Goal: Information Seeking & Learning: Learn about a topic

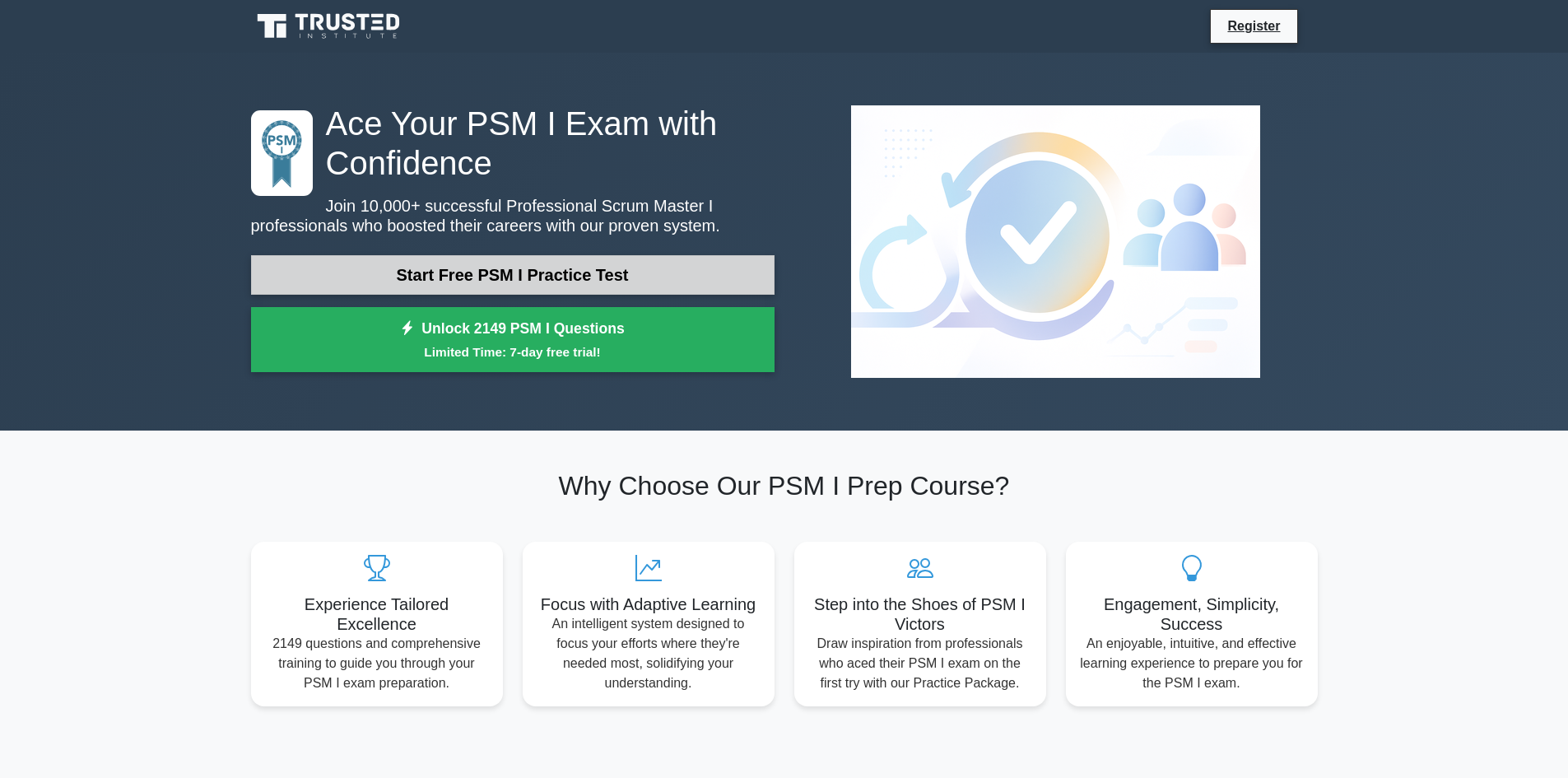
click at [483, 283] on link "Start Free PSM I Practice Test" at bounding box center [512, 274] width 523 height 40
click at [534, 271] on link "Start Free PSM I Practice Test" at bounding box center [512, 274] width 523 height 40
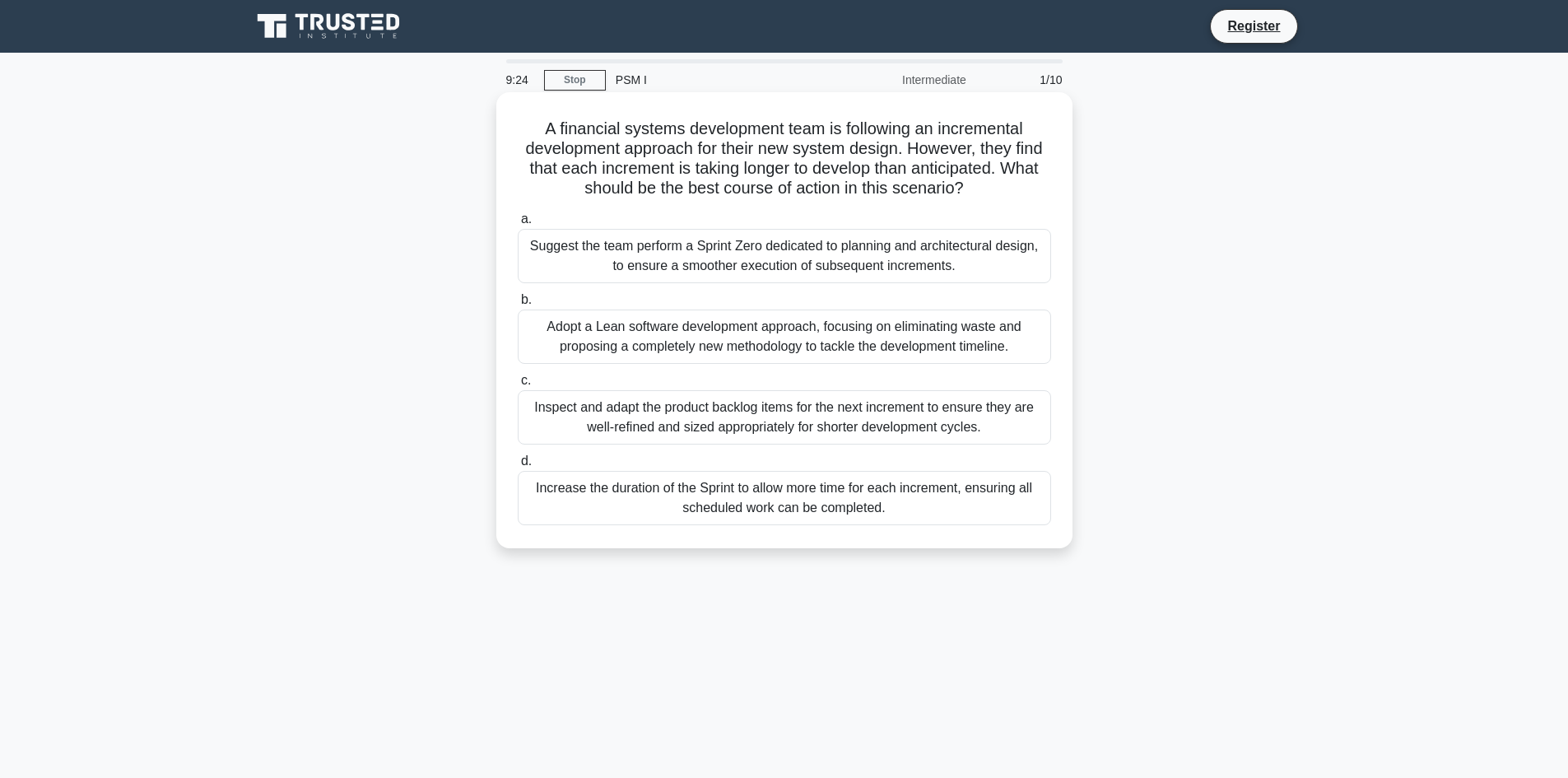
click at [782, 417] on div "Inspect and adapt the product backlog items for the next increment to ensure th…" at bounding box center [784, 417] width 534 height 54
click at [517, 386] on input "c. Inspect and adapt the product backlog items for the next increment to ensure…" at bounding box center [517, 380] width 0 height 11
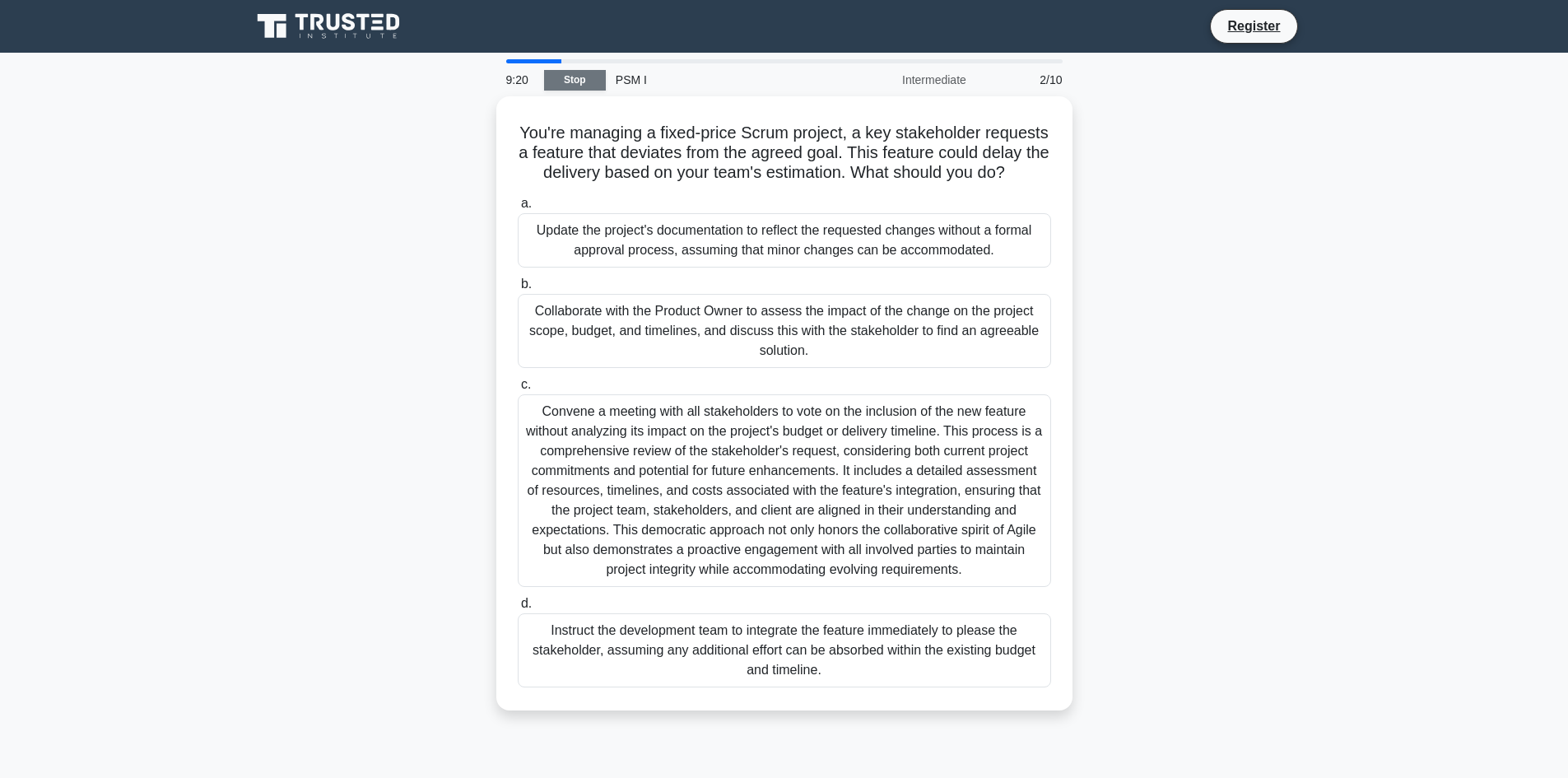
click at [575, 70] on link "Stop" at bounding box center [575, 79] width 62 height 20
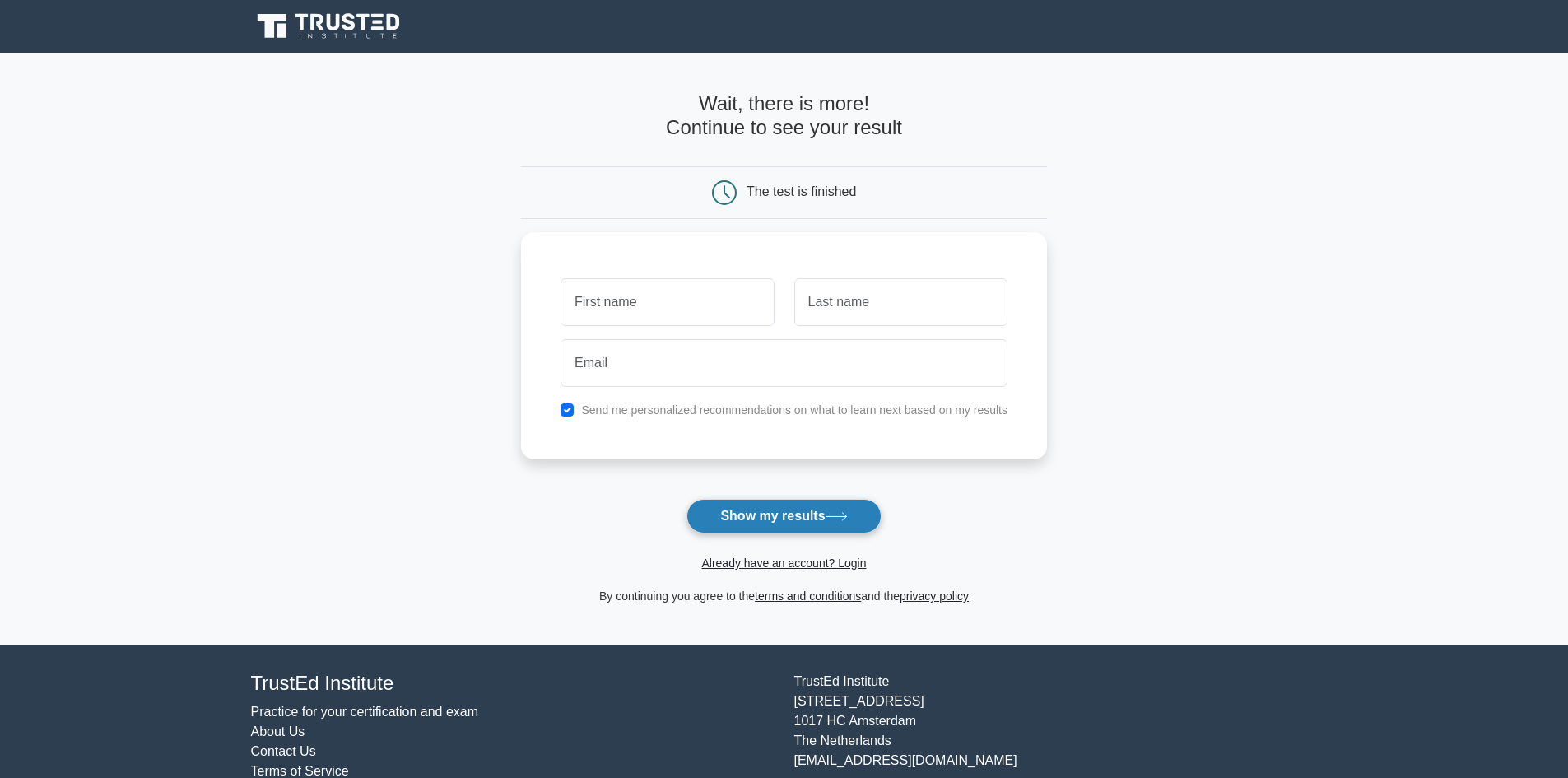
click at [810, 516] on button "Show my results" at bounding box center [783, 516] width 194 height 35
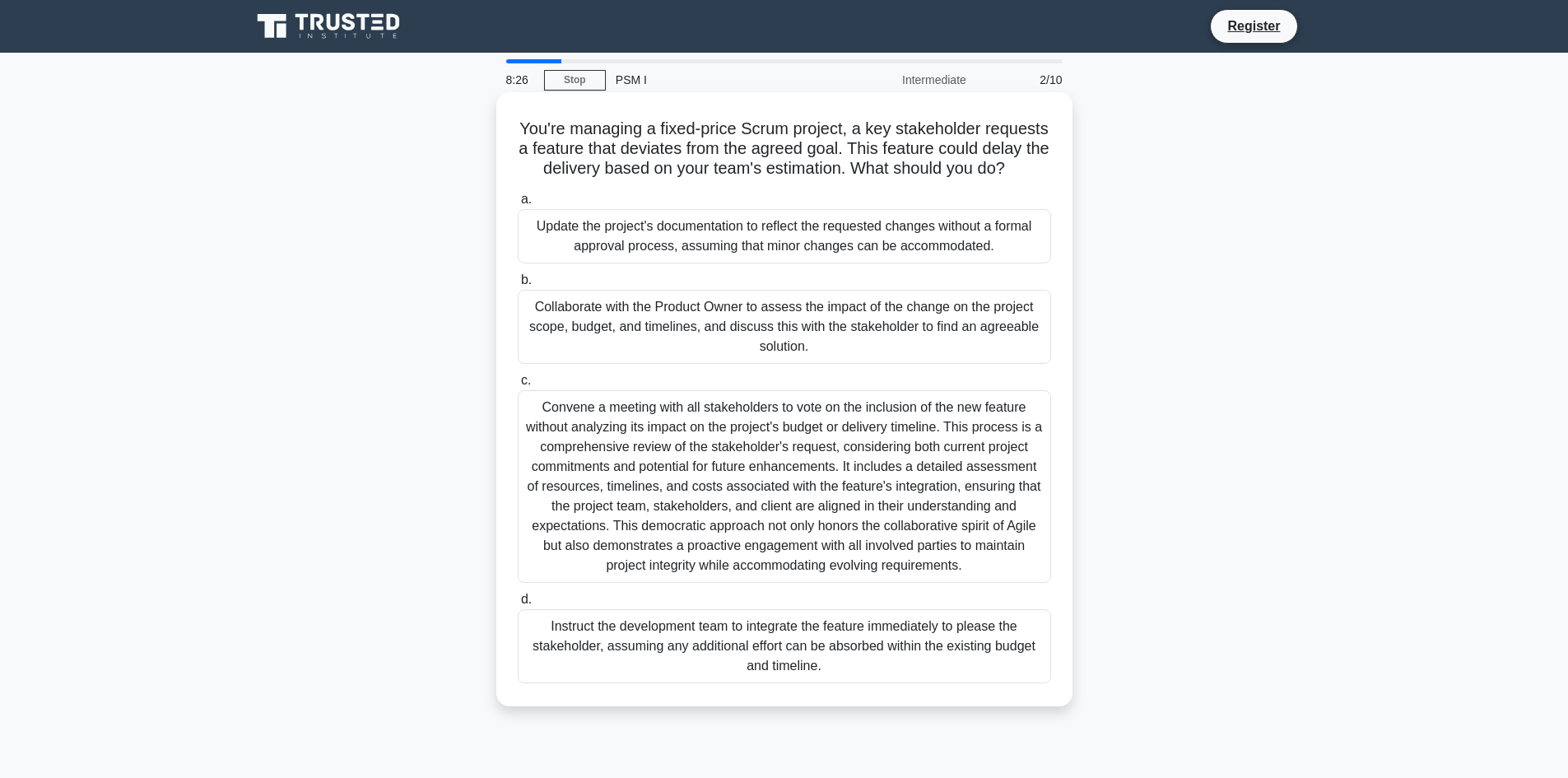
click at [786, 354] on div "Collaborate with the Product Owner to assess the impact of the change on the pr…" at bounding box center [784, 326] width 534 height 74
click at [517, 286] on input "b. Collaborate with the Product Owner to assess the impact of the change on the…" at bounding box center [517, 280] width 0 height 11
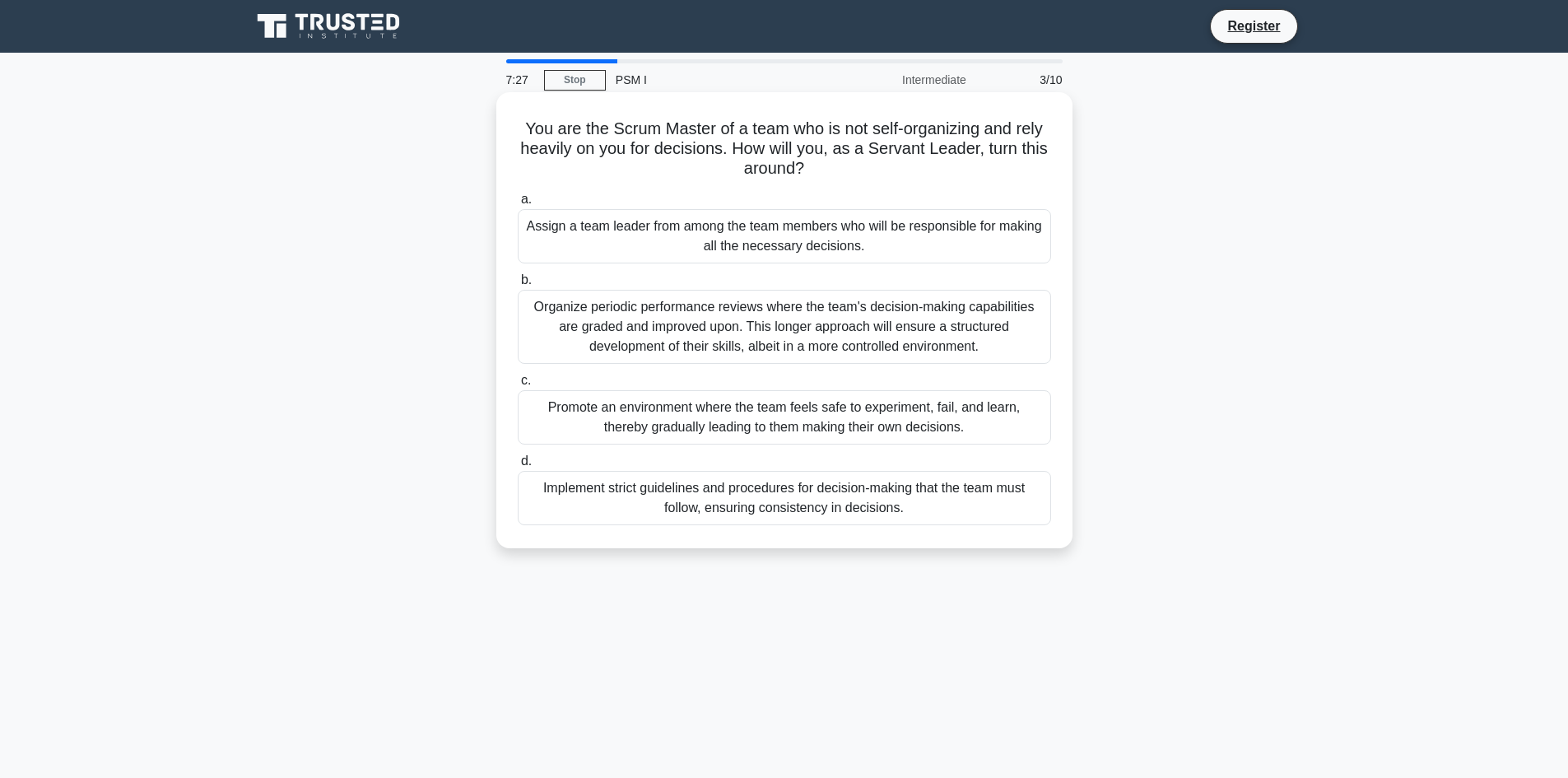
click at [845, 507] on div "Implement strict guidelines and procedures for decision-making that the team mu…" at bounding box center [784, 498] width 534 height 54
click at [517, 467] on input "d. Implement strict guidelines and procedures for decision-making that the team…" at bounding box center [517, 461] width 0 height 11
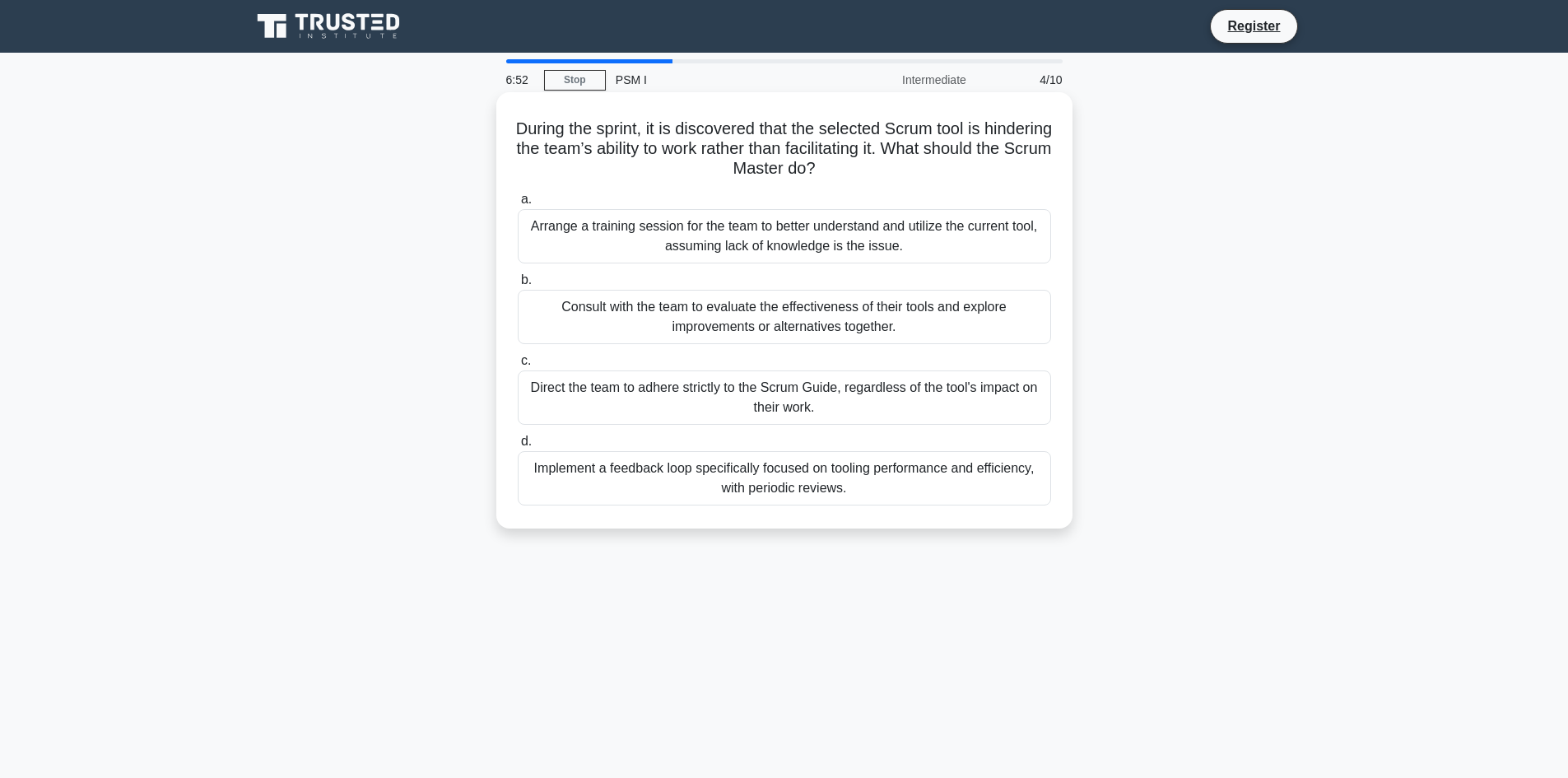
click at [898, 323] on div "Consult with the team to evaluate the effectiveness of their tools and explore …" at bounding box center [784, 317] width 534 height 54
click at [517, 286] on input "b. Consult with the team to evaluate the effectiveness of their tools and explo…" at bounding box center [517, 280] width 0 height 11
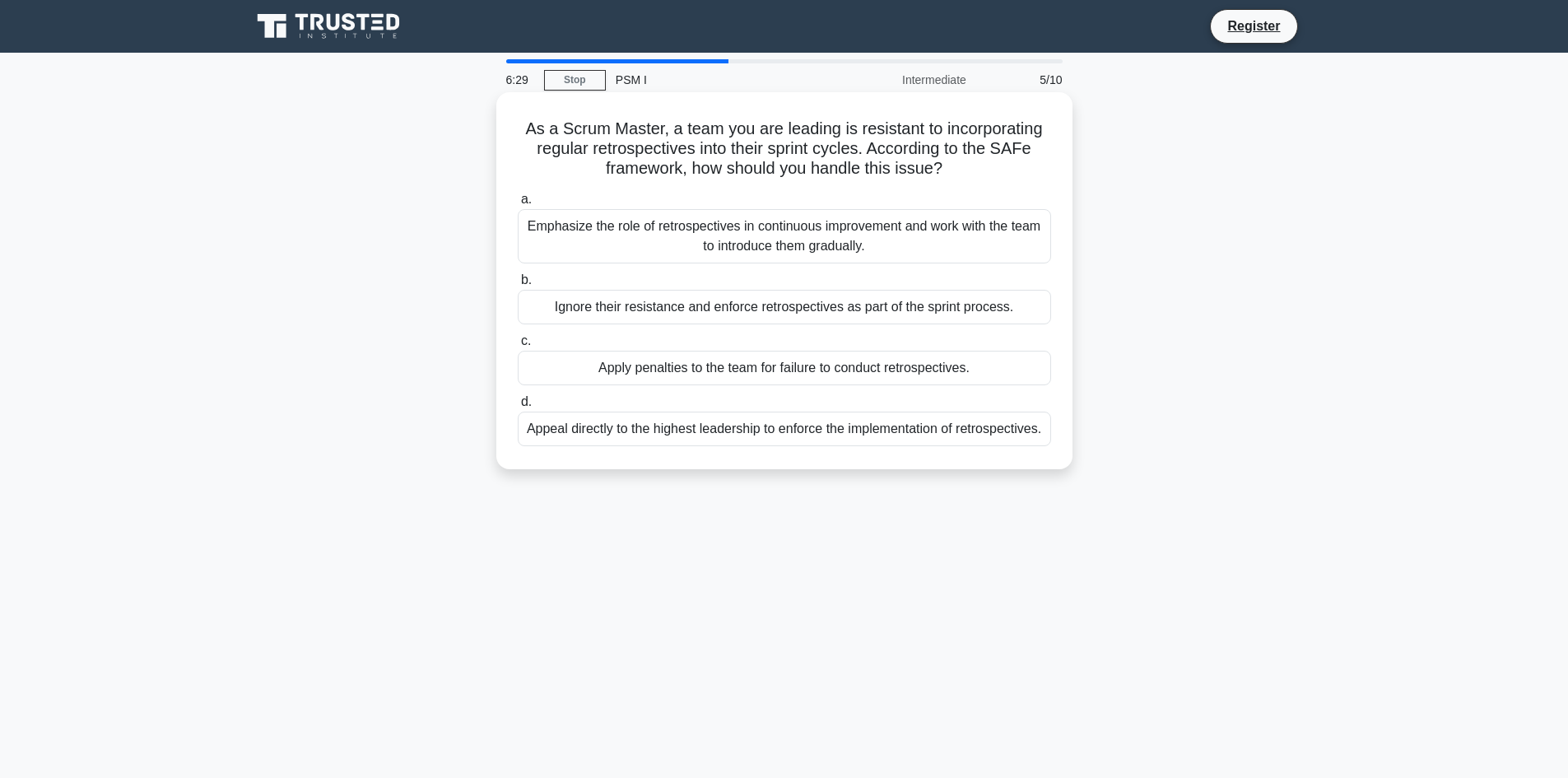
click at [802, 243] on div "Emphasize the role of retrospectives in continuous improvement and work with th…" at bounding box center [784, 236] width 534 height 54
click at [517, 205] on input "a. Emphasize the role of retrospectives in continuous improvement and work with…" at bounding box center [517, 199] width 0 height 11
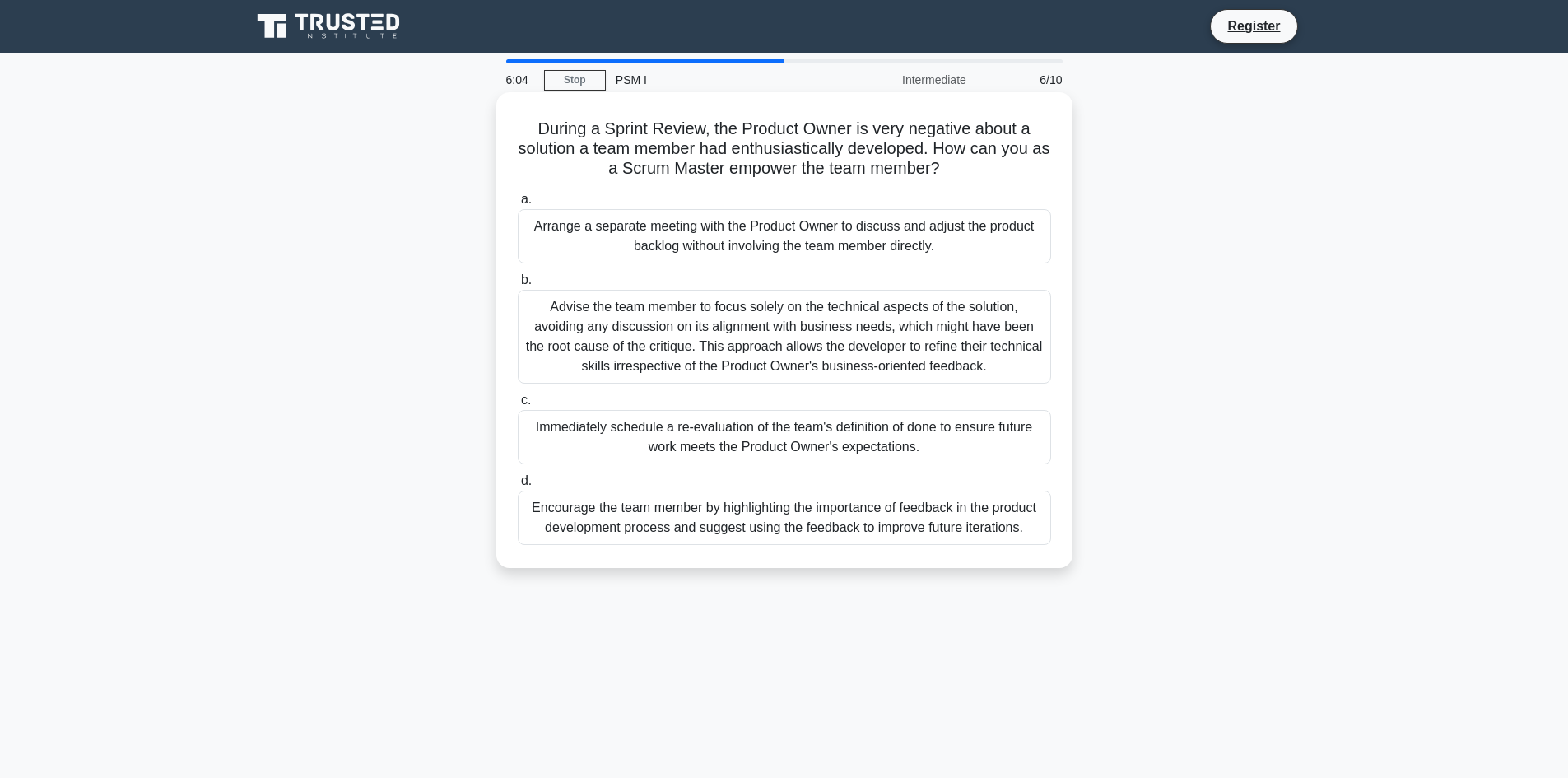
click at [758, 531] on div "Encourage the team member by highlighting the importance of feedback in the pro…" at bounding box center [784, 517] width 534 height 54
click at [517, 486] on input "d. Encourage the team member by highlighting the importance of feedback in the …" at bounding box center [517, 481] width 0 height 11
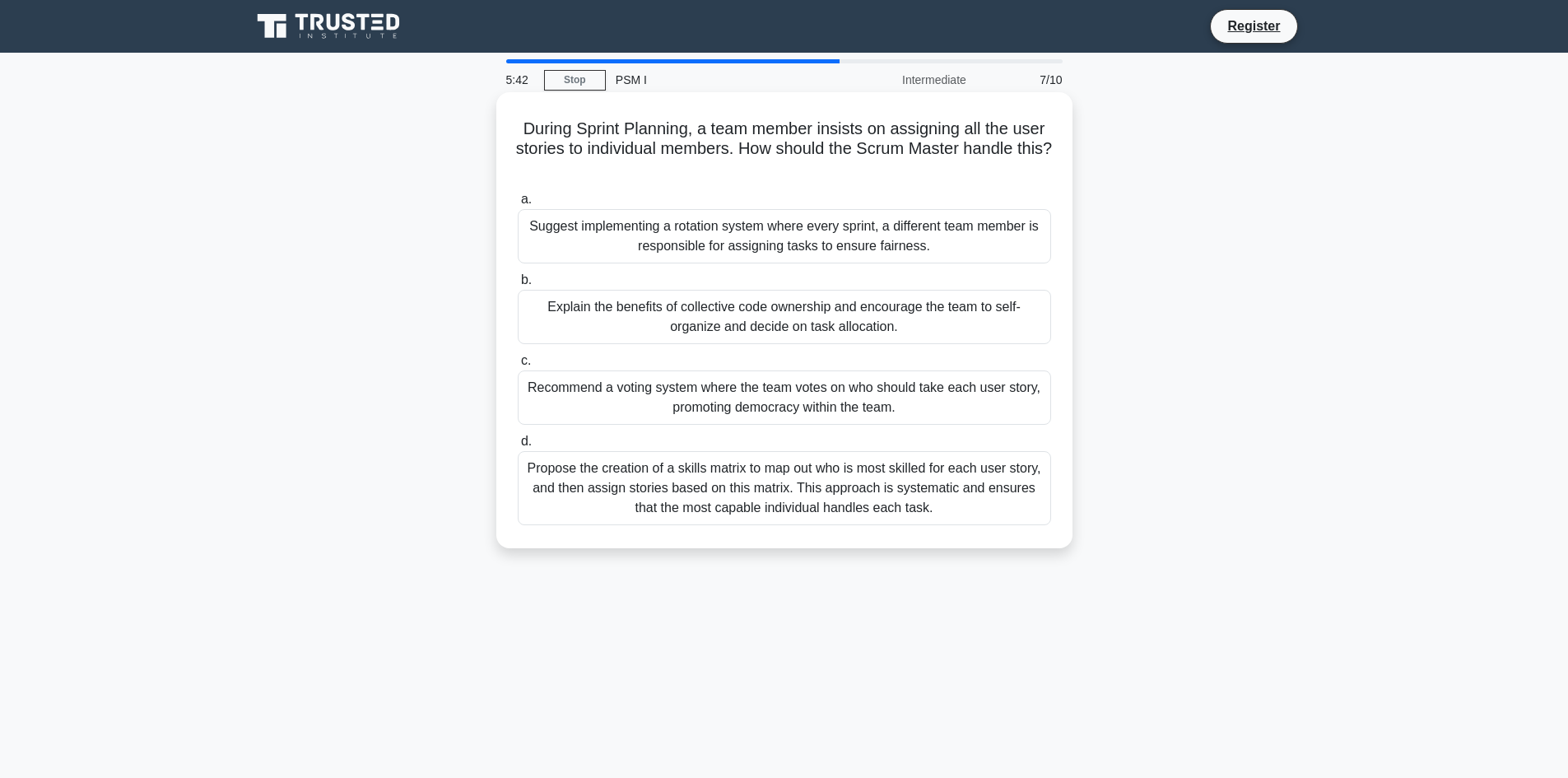
click at [948, 316] on div "Explain the benefits of collective code ownership and encourage the team to sel…" at bounding box center [784, 317] width 534 height 54
click at [517, 286] on input "b. Explain the benefits of collective code ownership and encourage the team to …" at bounding box center [517, 280] width 0 height 11
